Goal: Check status: Check status

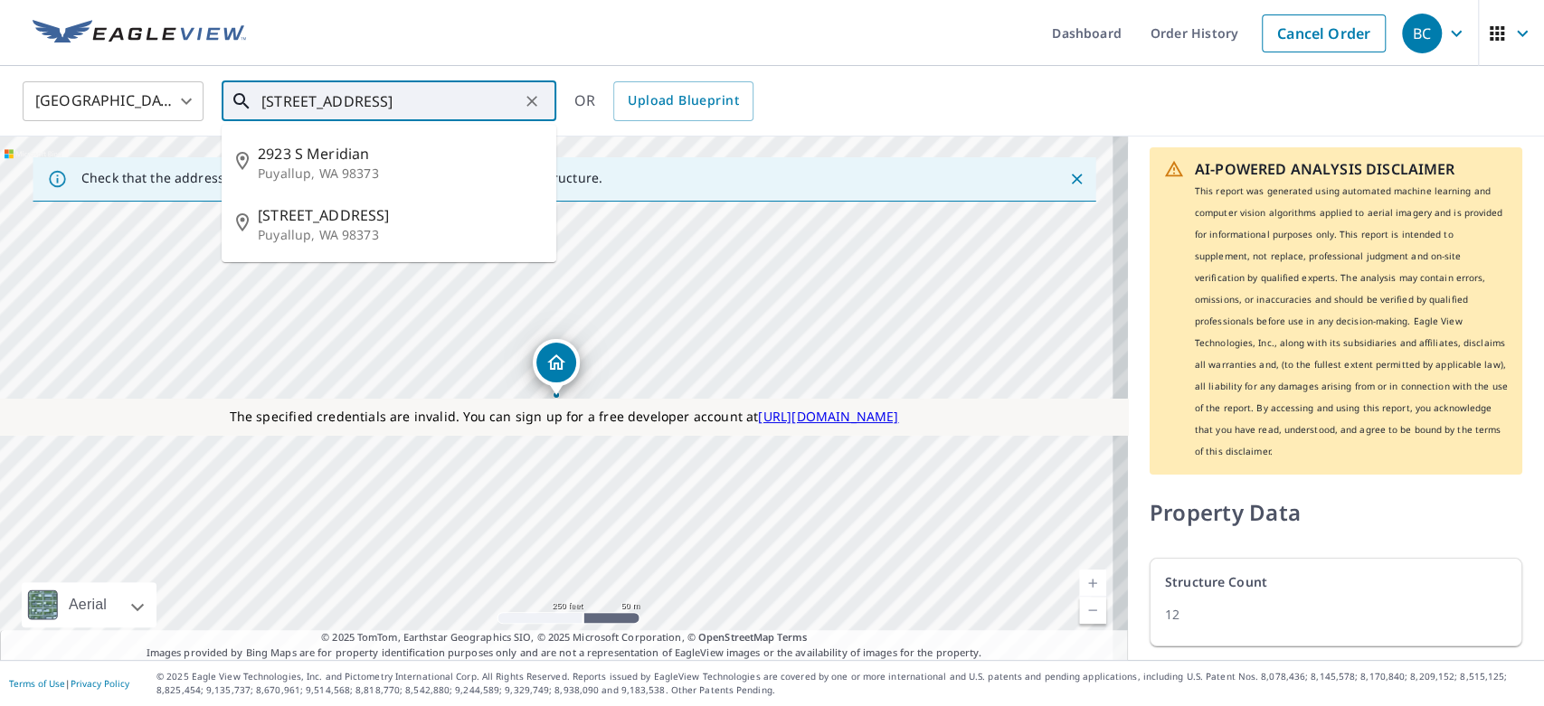
click at [481, 92] on input "[STREET_ADDRESS]" at bounding box center [390, 101] width 258 height 51
click at [510, 105] on input "[STREET_ADDRESS]" at bounding box center [390, 101] width 258 height 51
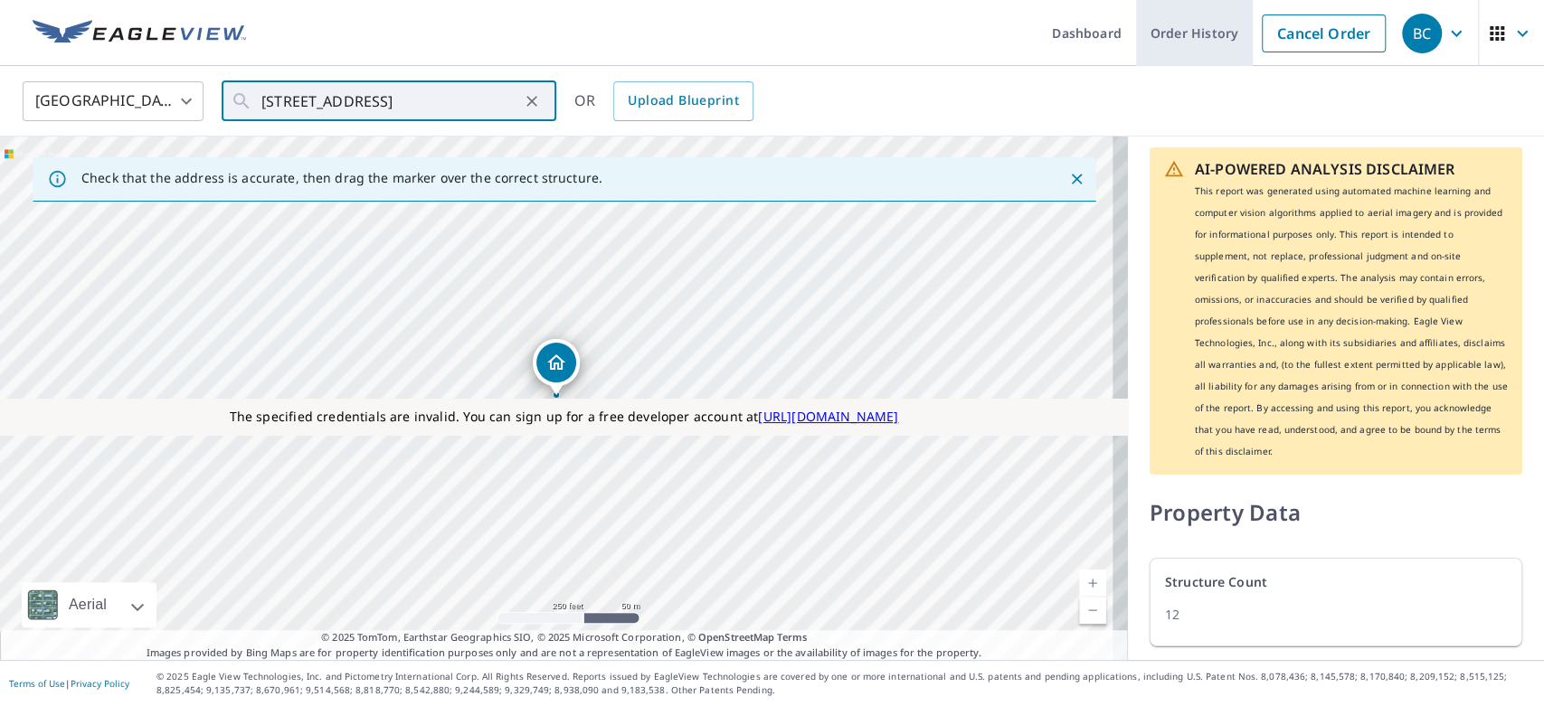
click at [1181, 38] on link "Order History" at bounding box center [1194, 33] width 117 height 66
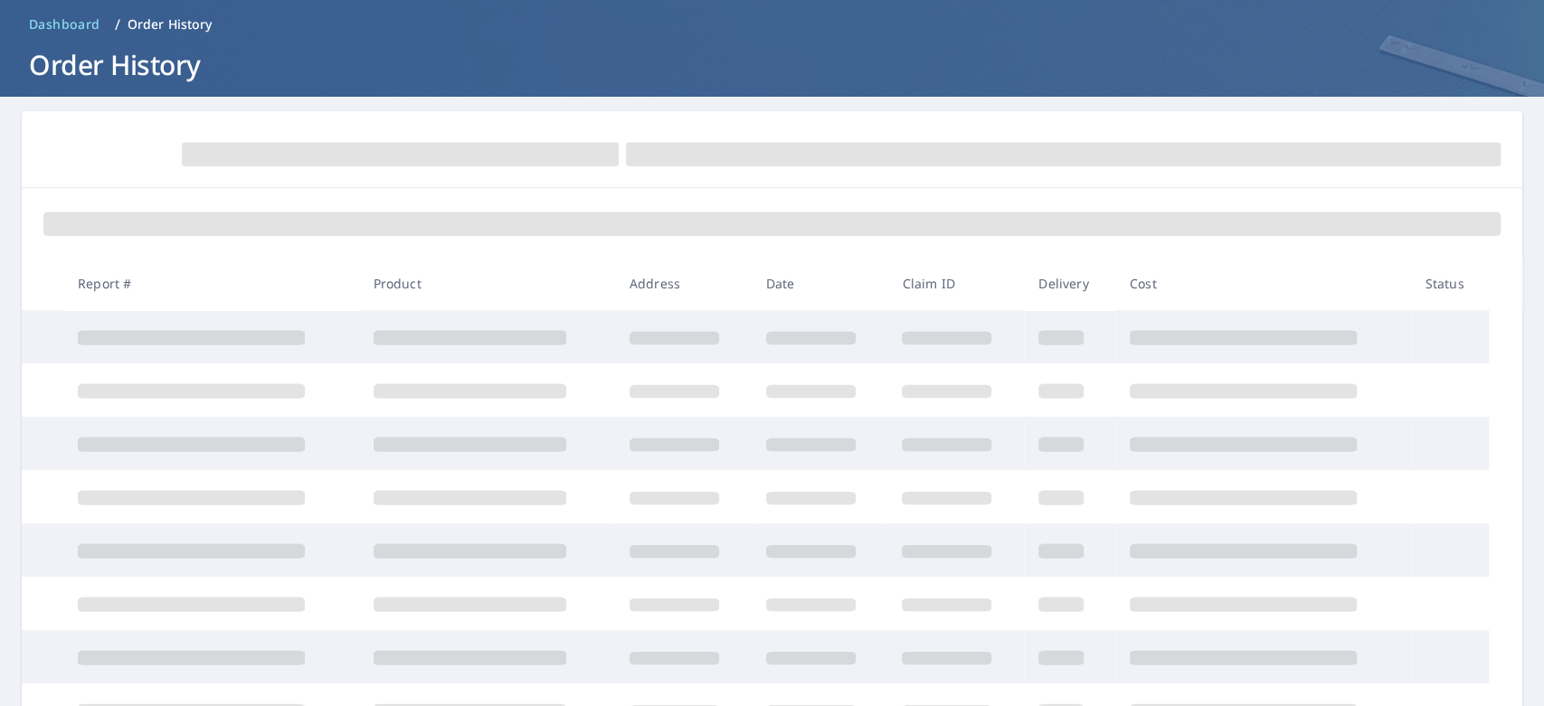
scroll to position [71, 0]
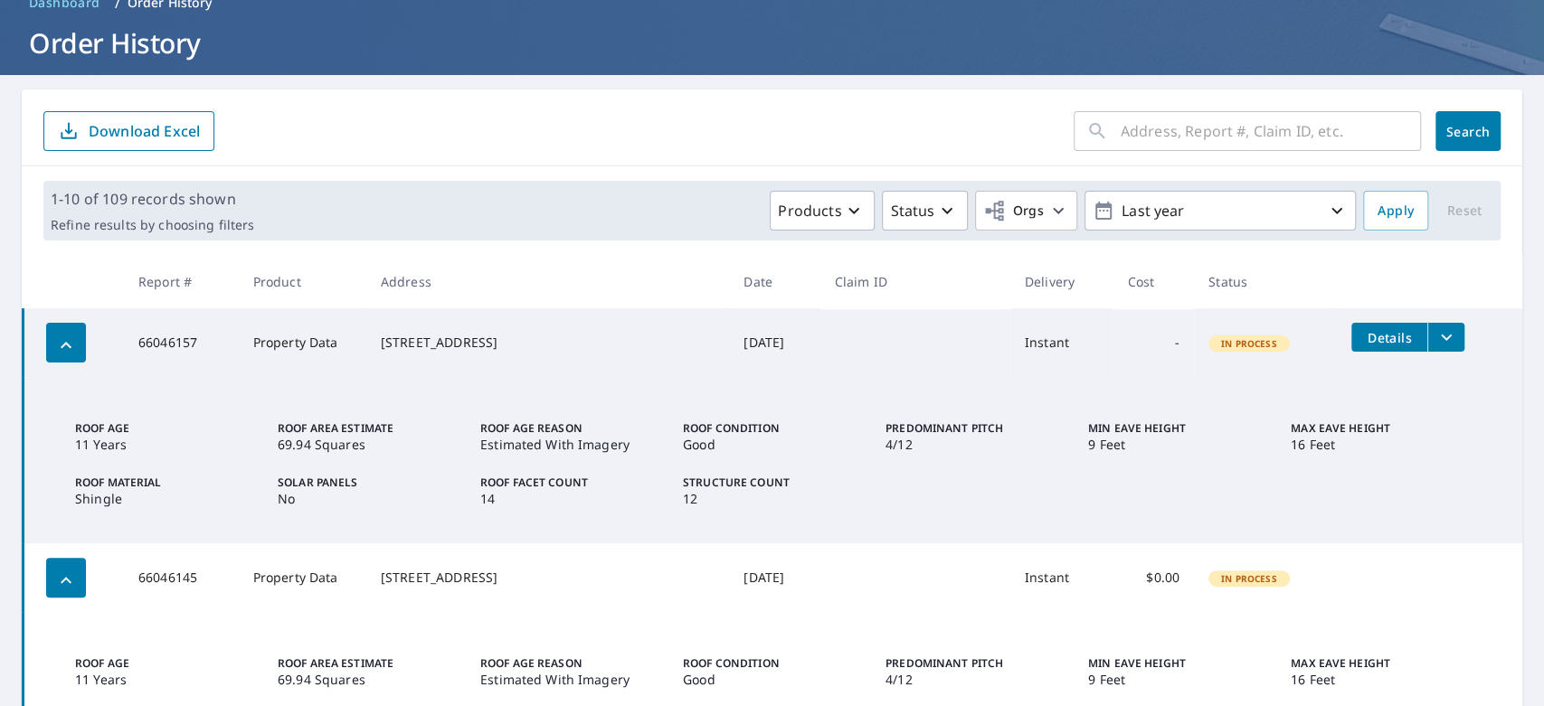
scroll to position [88, 0]
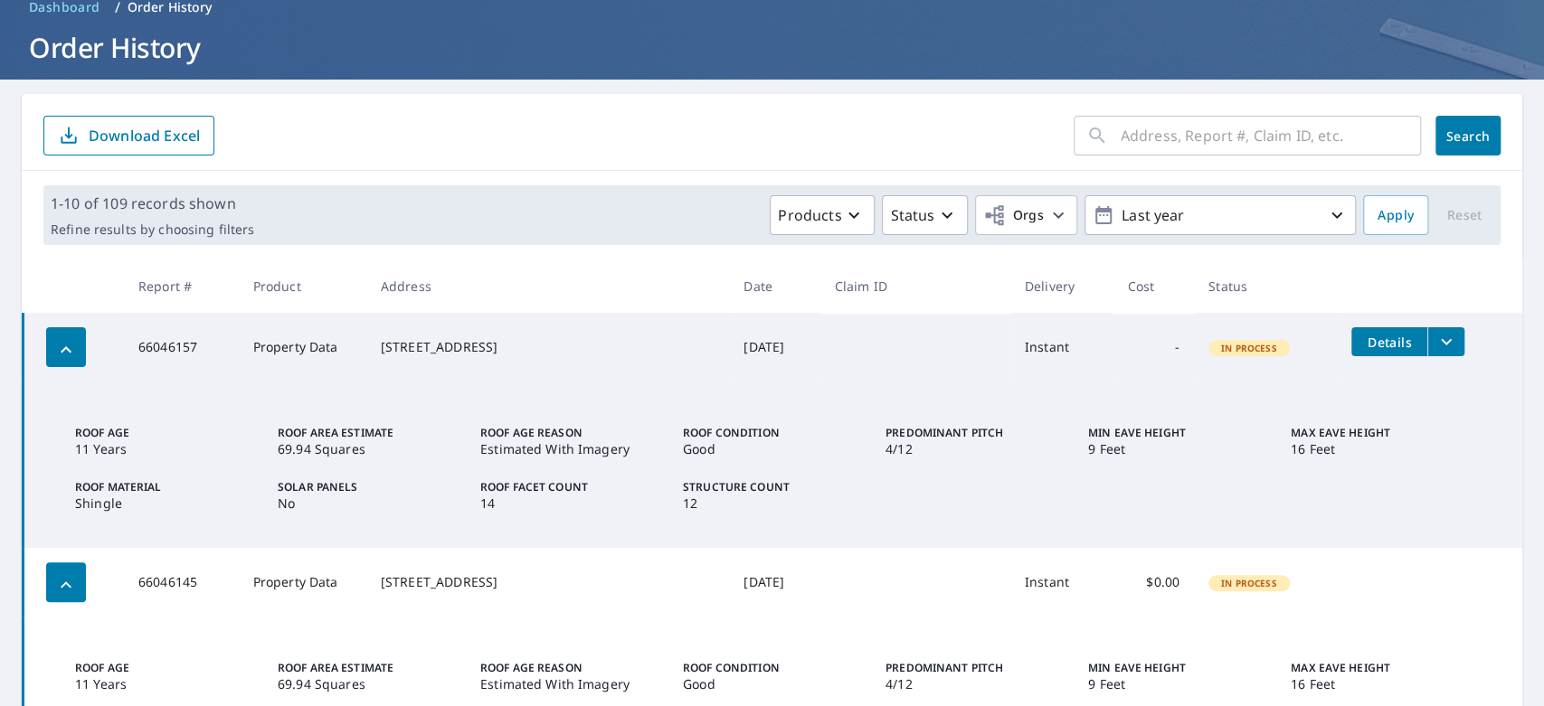
drag, startPoint x: 537, startPoint y: 359, endPoint x: 410, endPoint y: 329, distance: 131.0
click at [410, 338] on div "[STREET_ADDRESS]" at bounding box center [548, 347] width 334 height 18
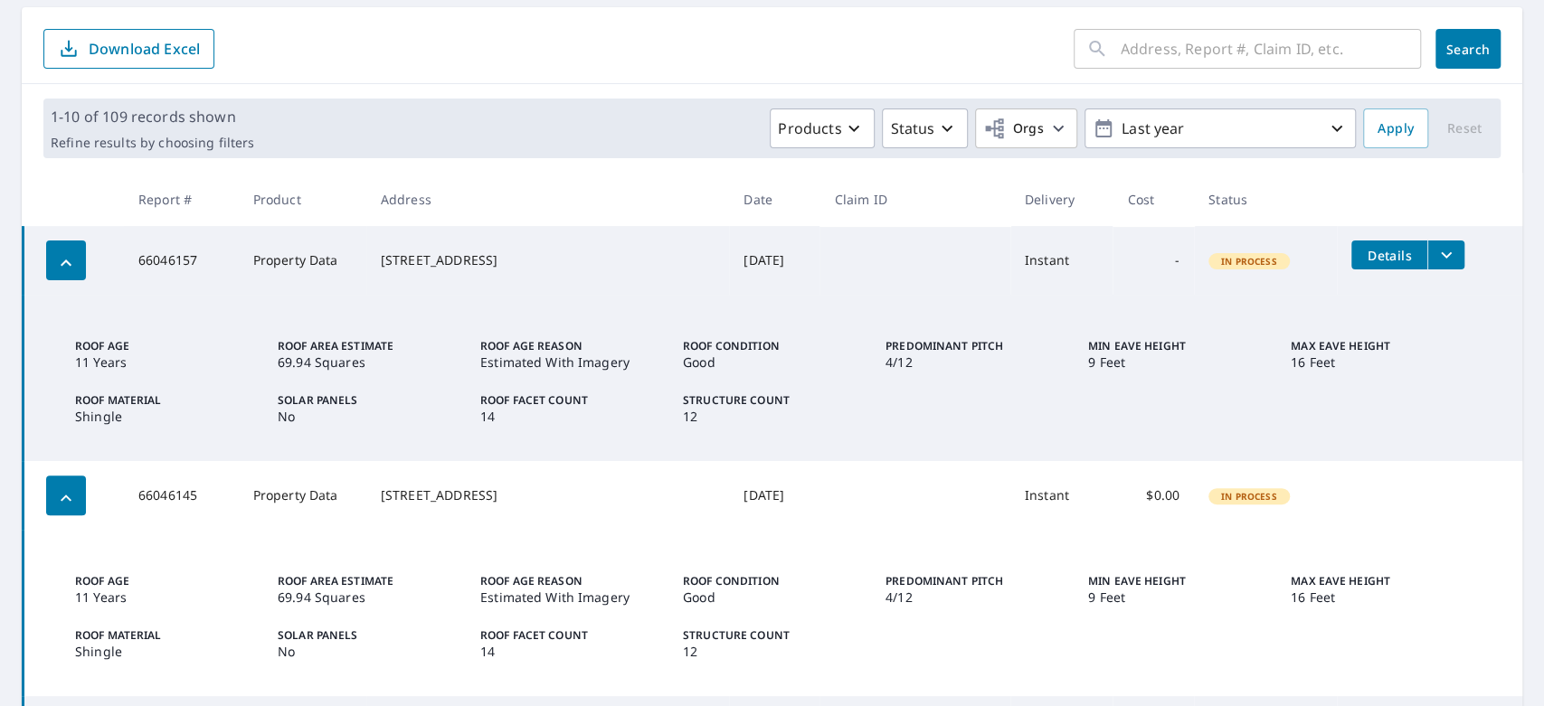
scroll to position [176, 0]
copy div "[STREET_ADDRESS]"
click at [623, 444] on td "Roof Age [DEMOGRAPHIC_DATA] Years Roof Area Estimate 69.94 Squares Roof Age Rea…" at bounding box center [773, 376] width 1499 height 166
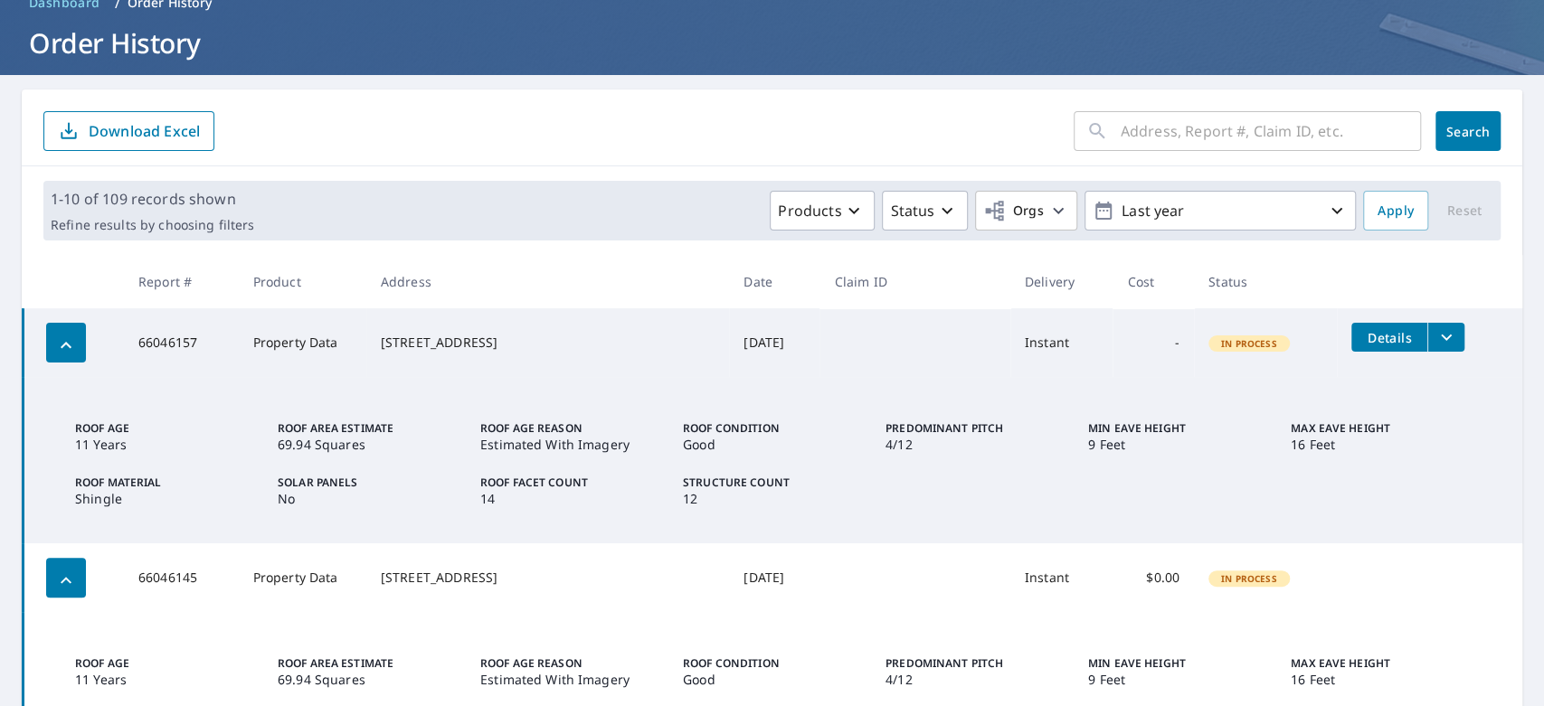
scroll to position [91, 0]
click at [181, 344] on td "66046157" at bounding box center [181, 343] width 115 height 69
copy td "66046157"
